Goal: Find specific page/section: Find specific page/section

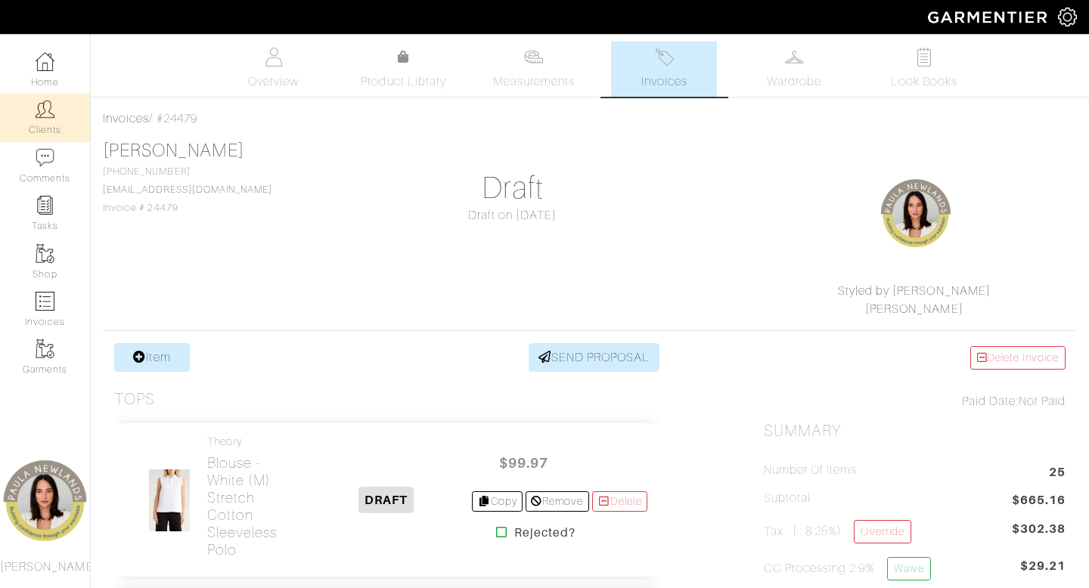
click at [55, 113] on link "Clients" at bounding box center [45, 118] width 90 height 48
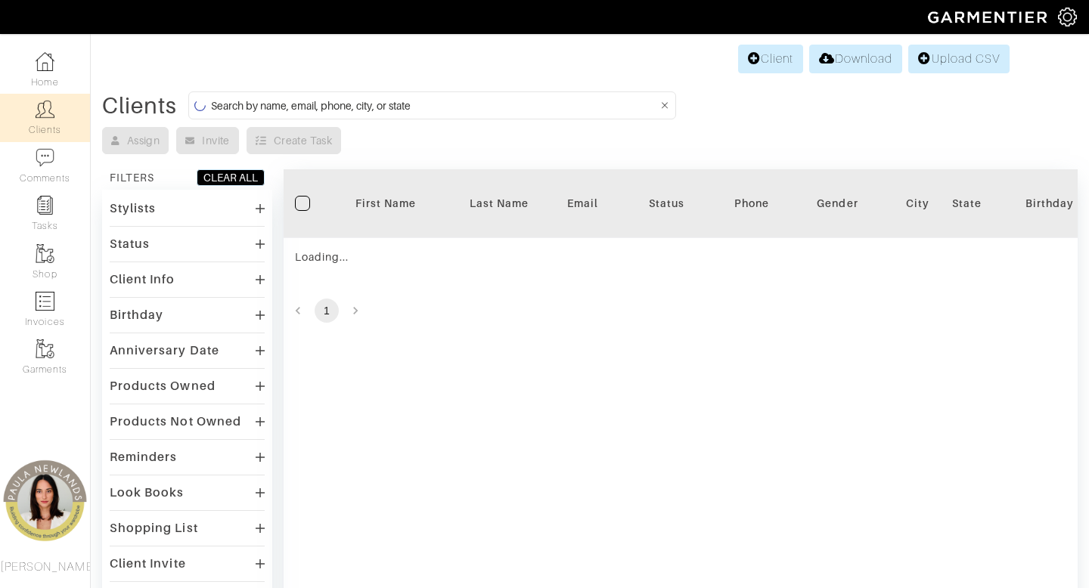
click at [495, 107] on input at bounding box center [434, 105] width 447 height 19
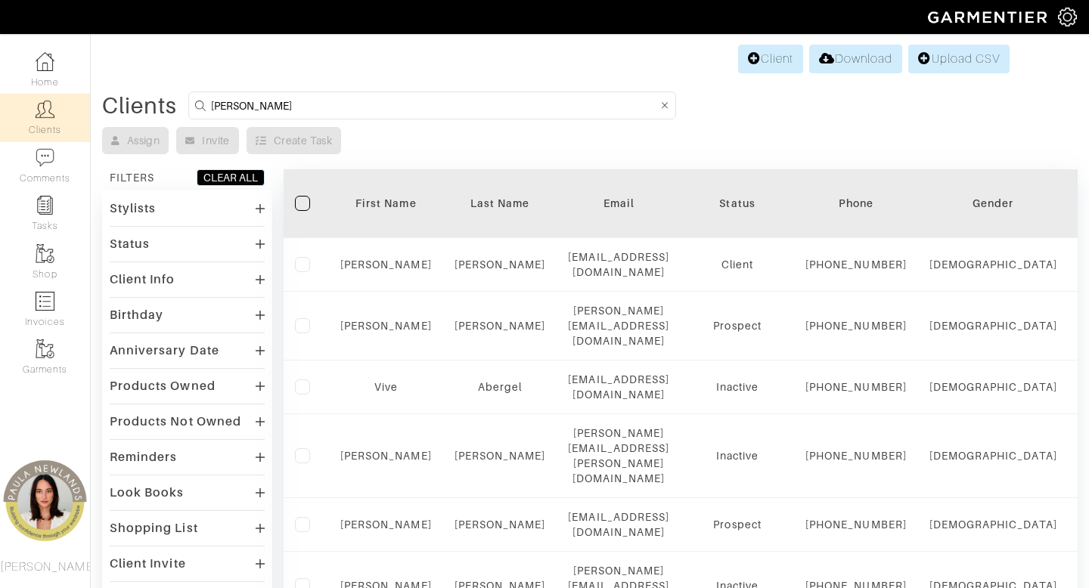
type input "[PERSON_NAME]"
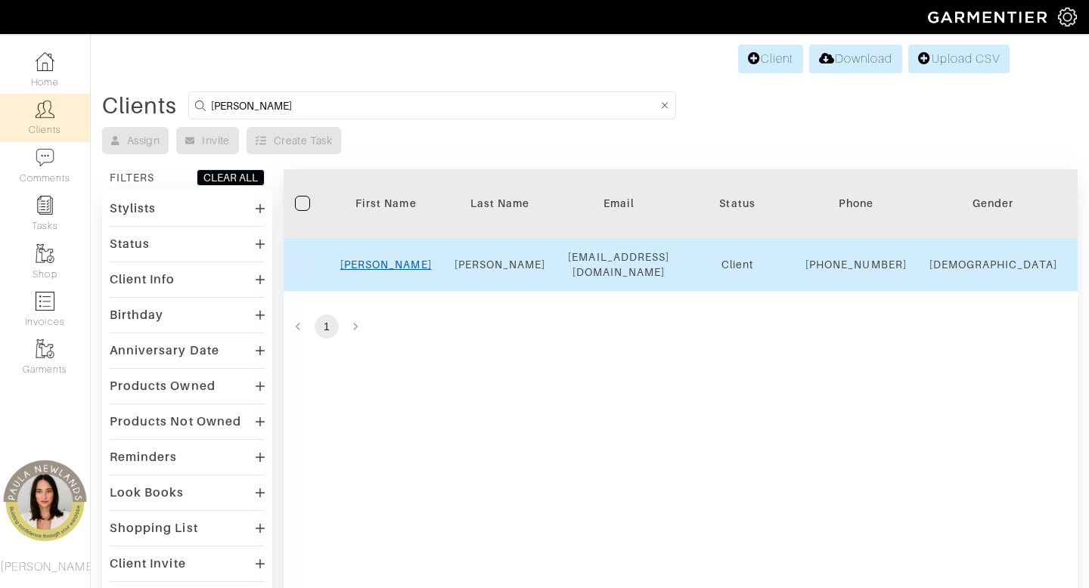
click at [391, 271] on link "[PERSON_NAME]" at bounding box center [386, 265] width 92 height 12
